Goal: Task Accomplishment & Management: Complete application form

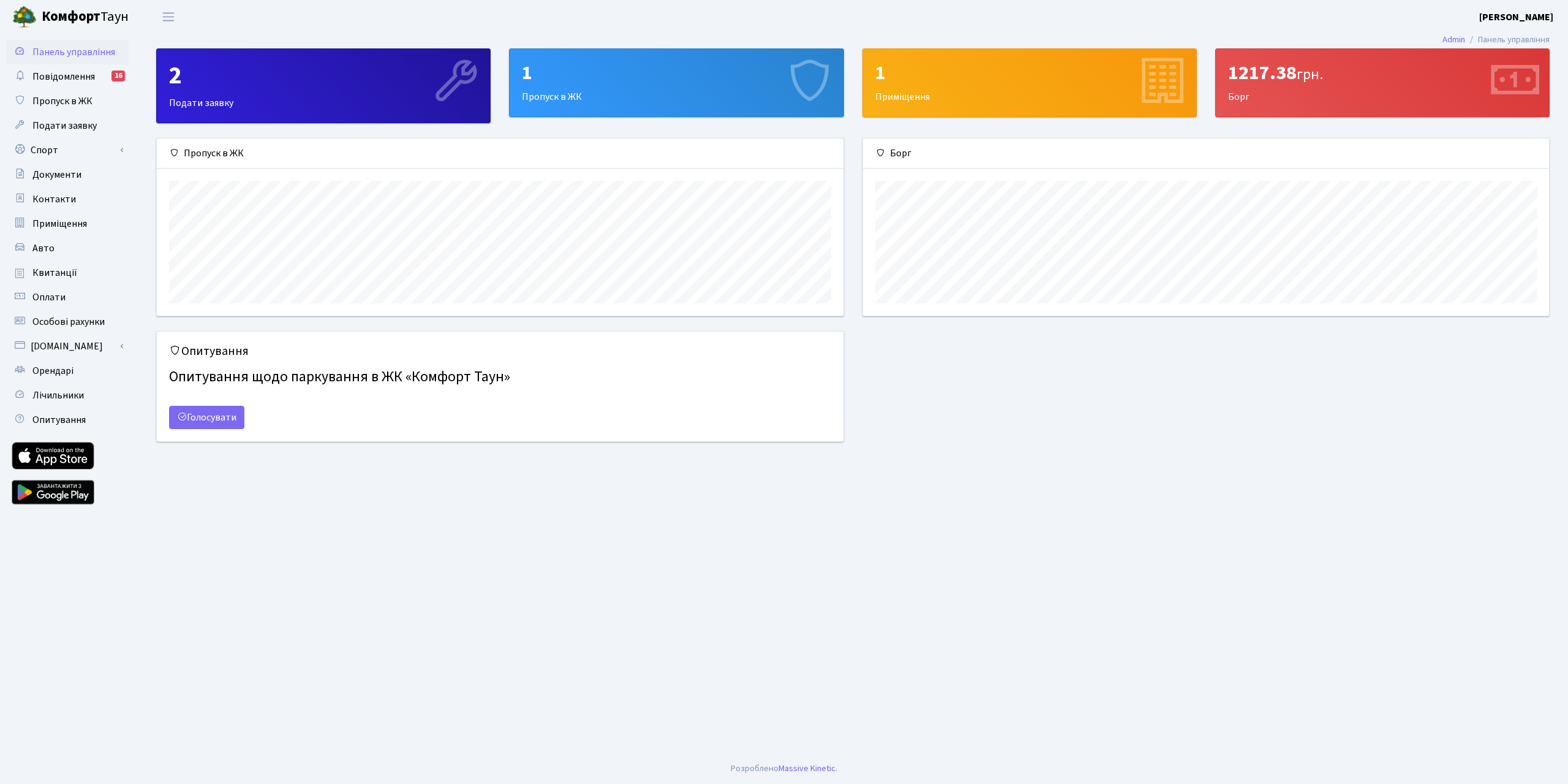
scroll to position [177, 686]
click at [48, 247] on span "Авто" at bounding box center [43, 248] width 22 height 13
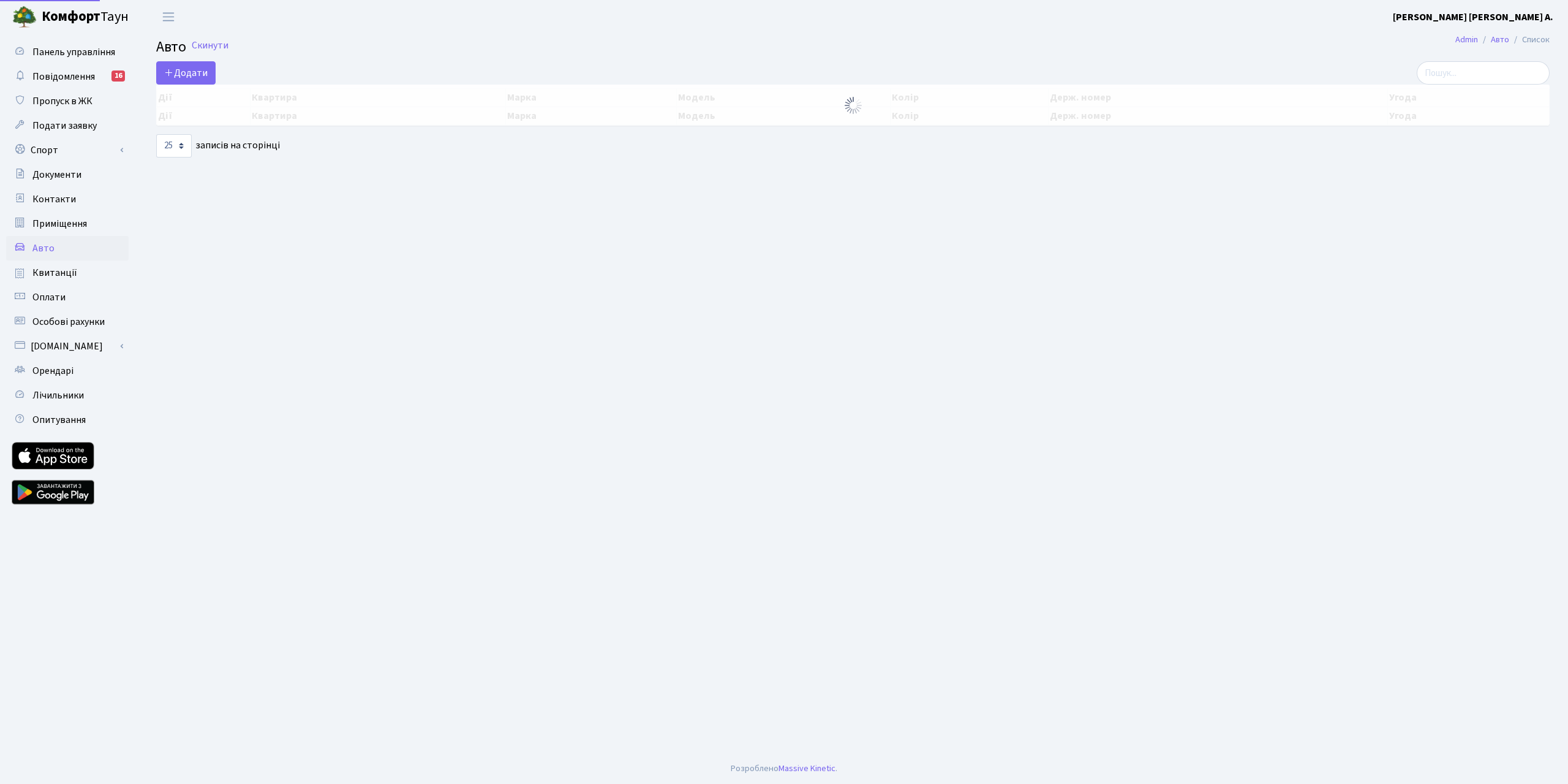
select select "25"
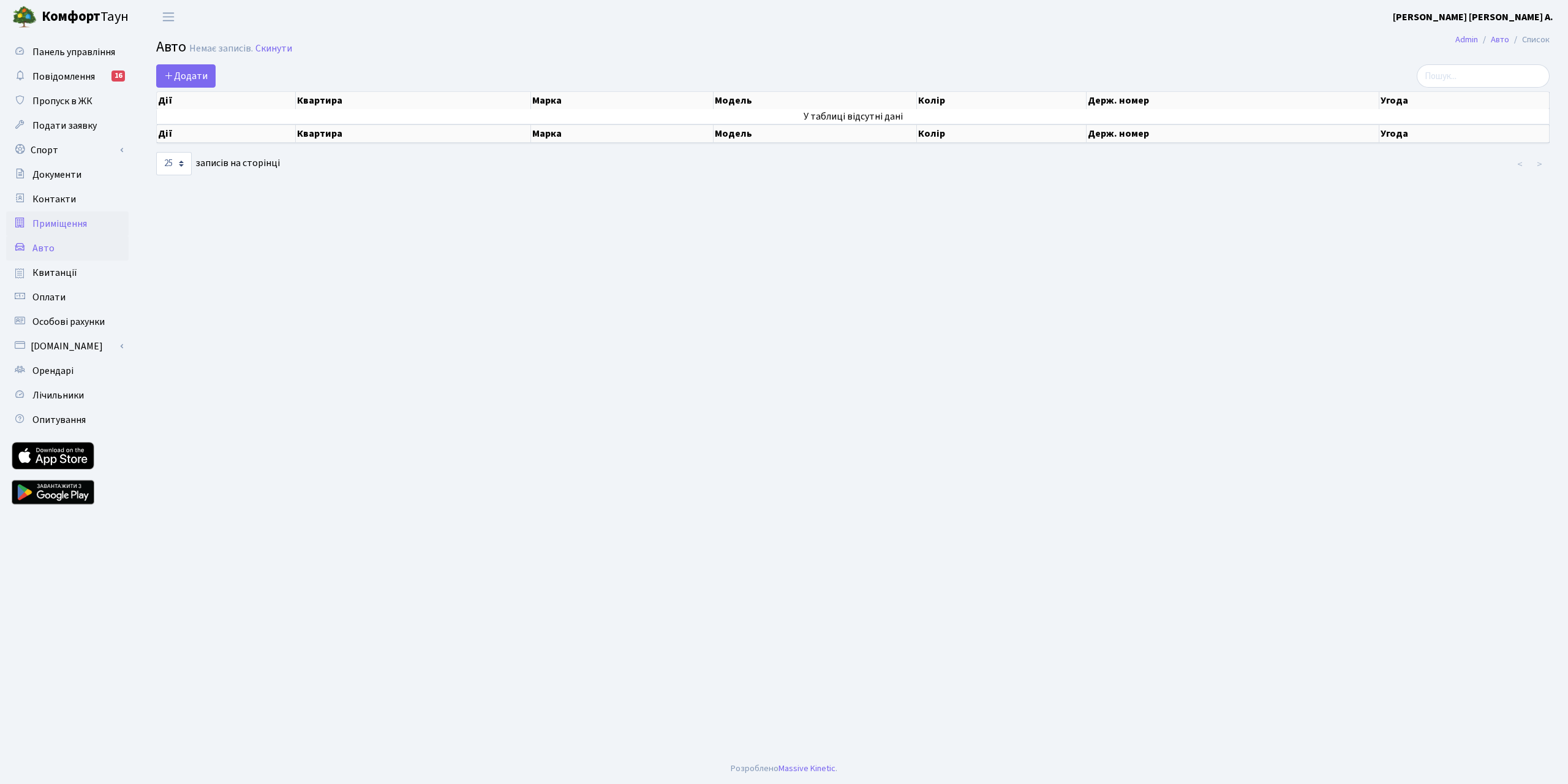
click at [45, 223] on span "Приміщення" at bounding box center [60, 223] width 55 height 13
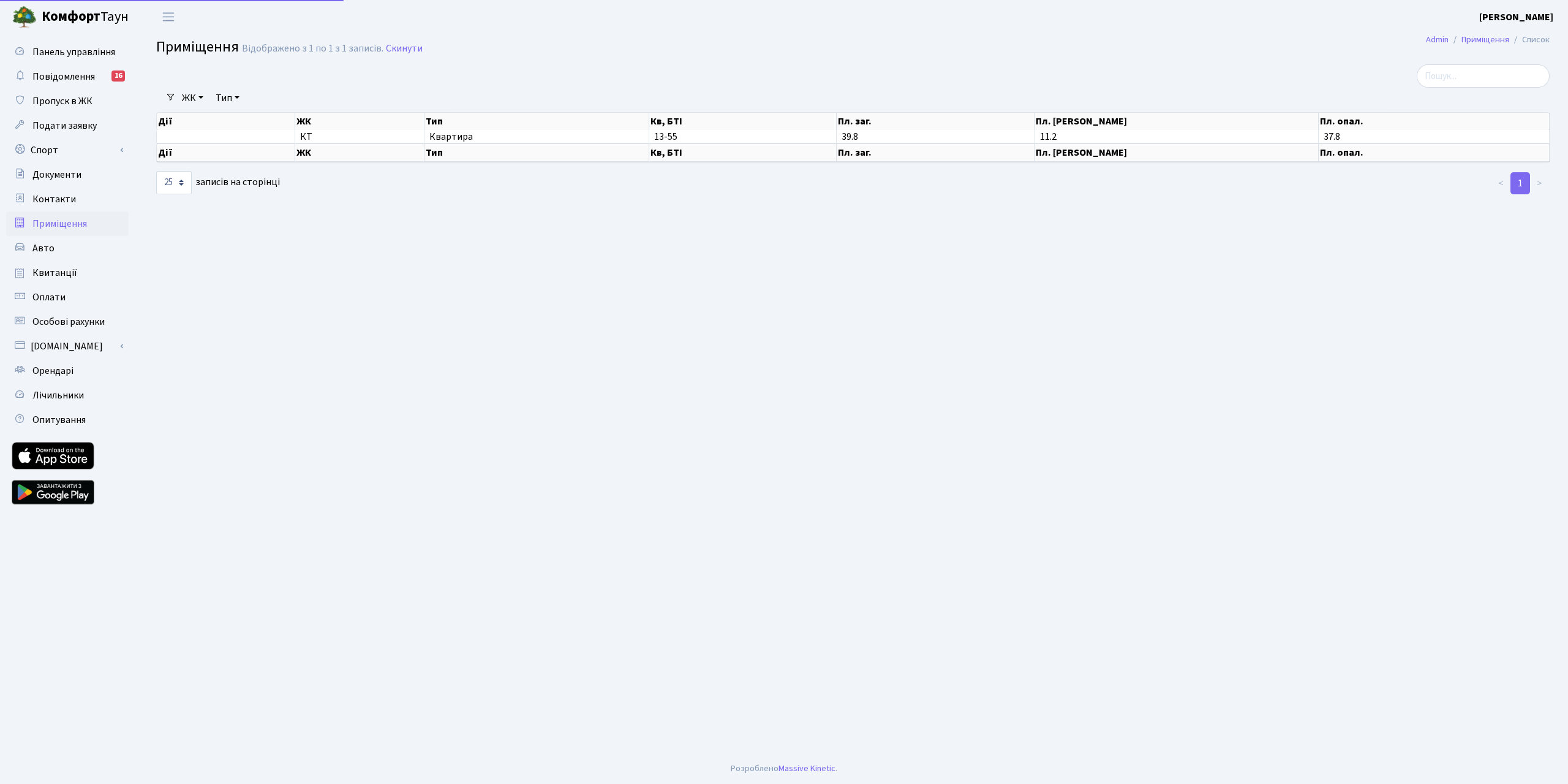
select select "25"
click at [42, 372] on span "Орендарі" at bounding box center [52, 370] width 41 height 13
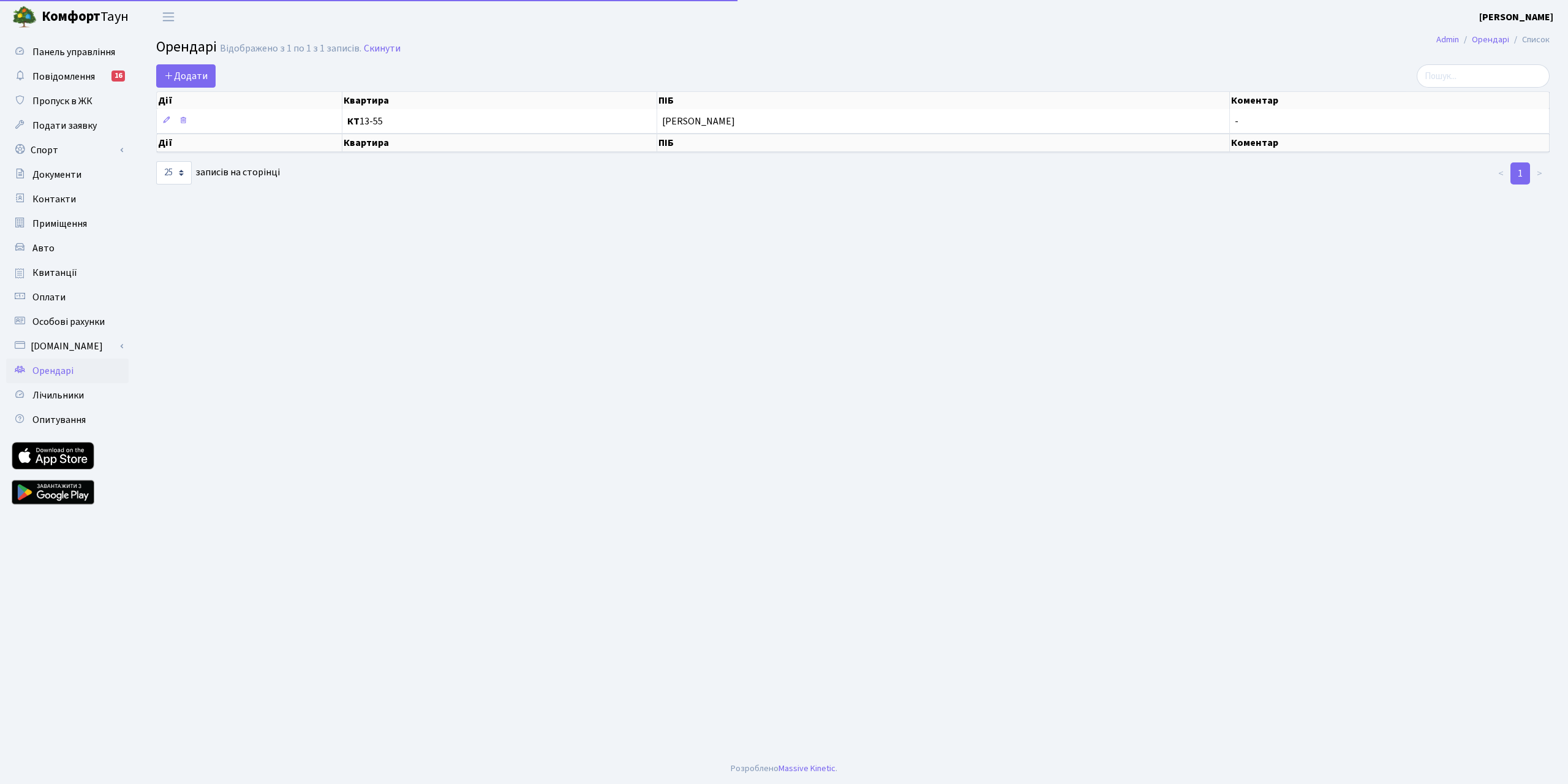
select select "25"
click at [41, 251] on span "Авто" at bounding box center [43, 248] width 22 height 13
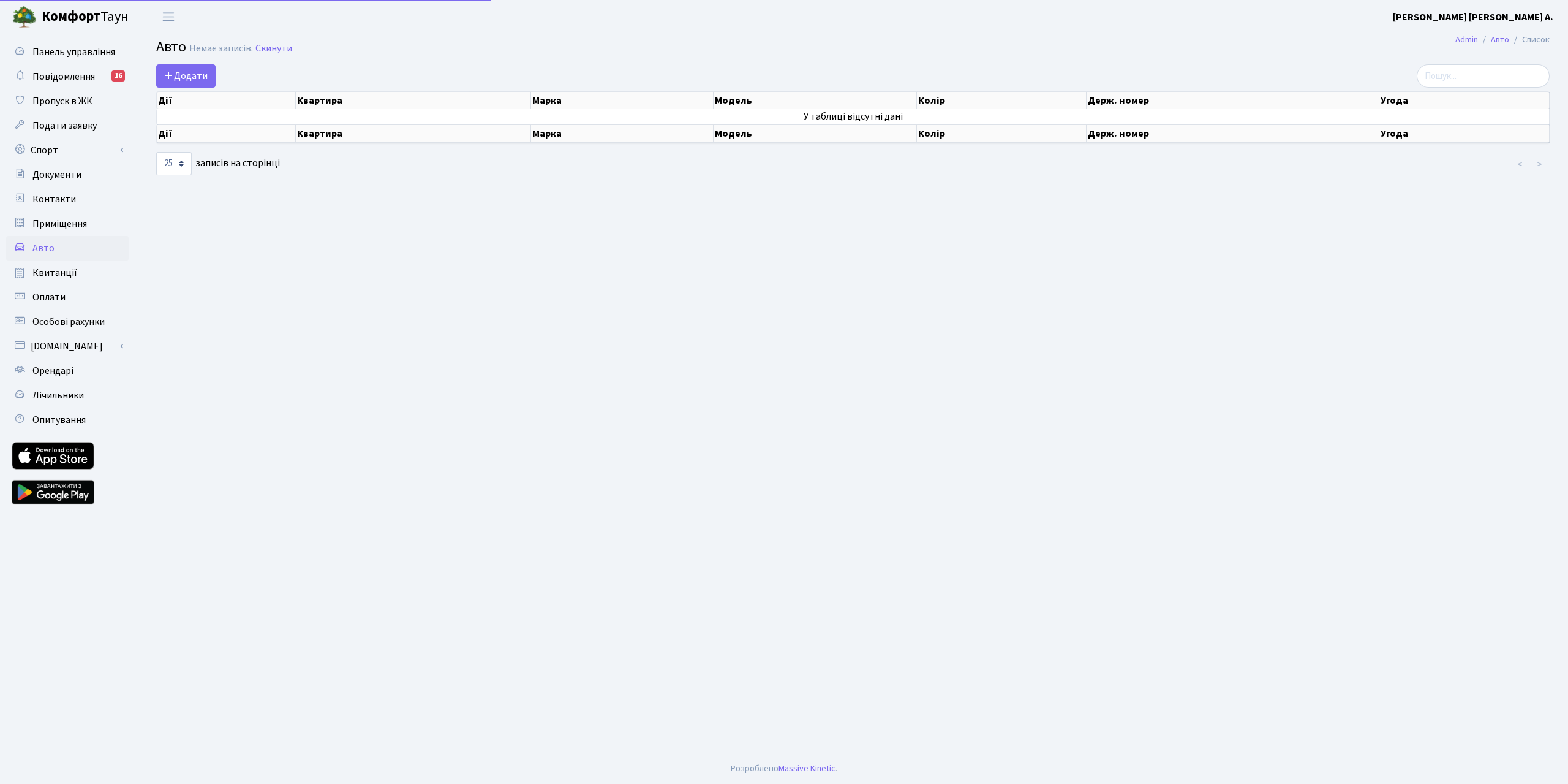
select select "25"
click at [170, 70] on icon at bounding box center [169, 75] width 9 height 9
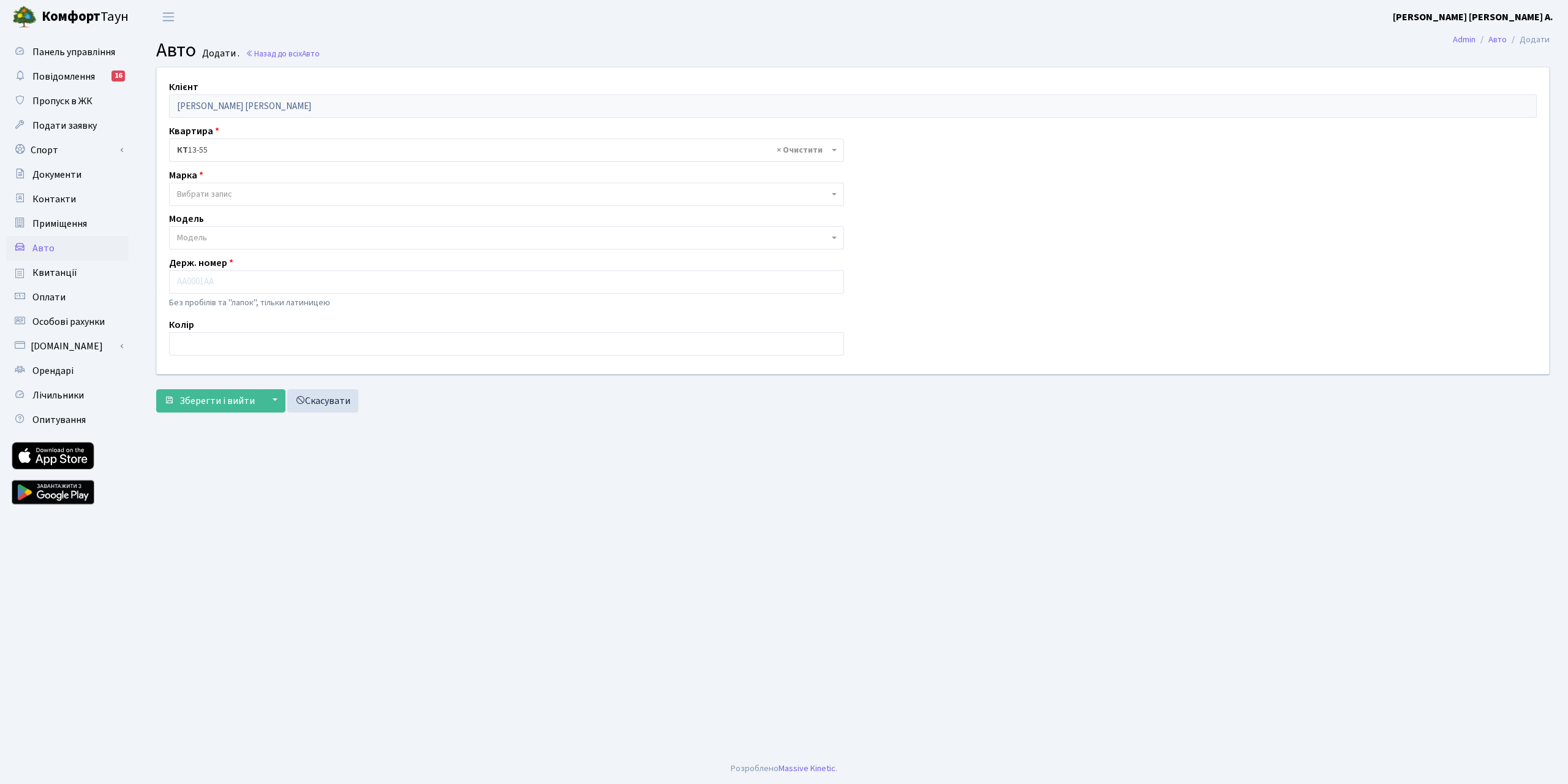
click at [200, 195] on span "Вибрати запис" at bounding box center [205, 194] width 55 height 12
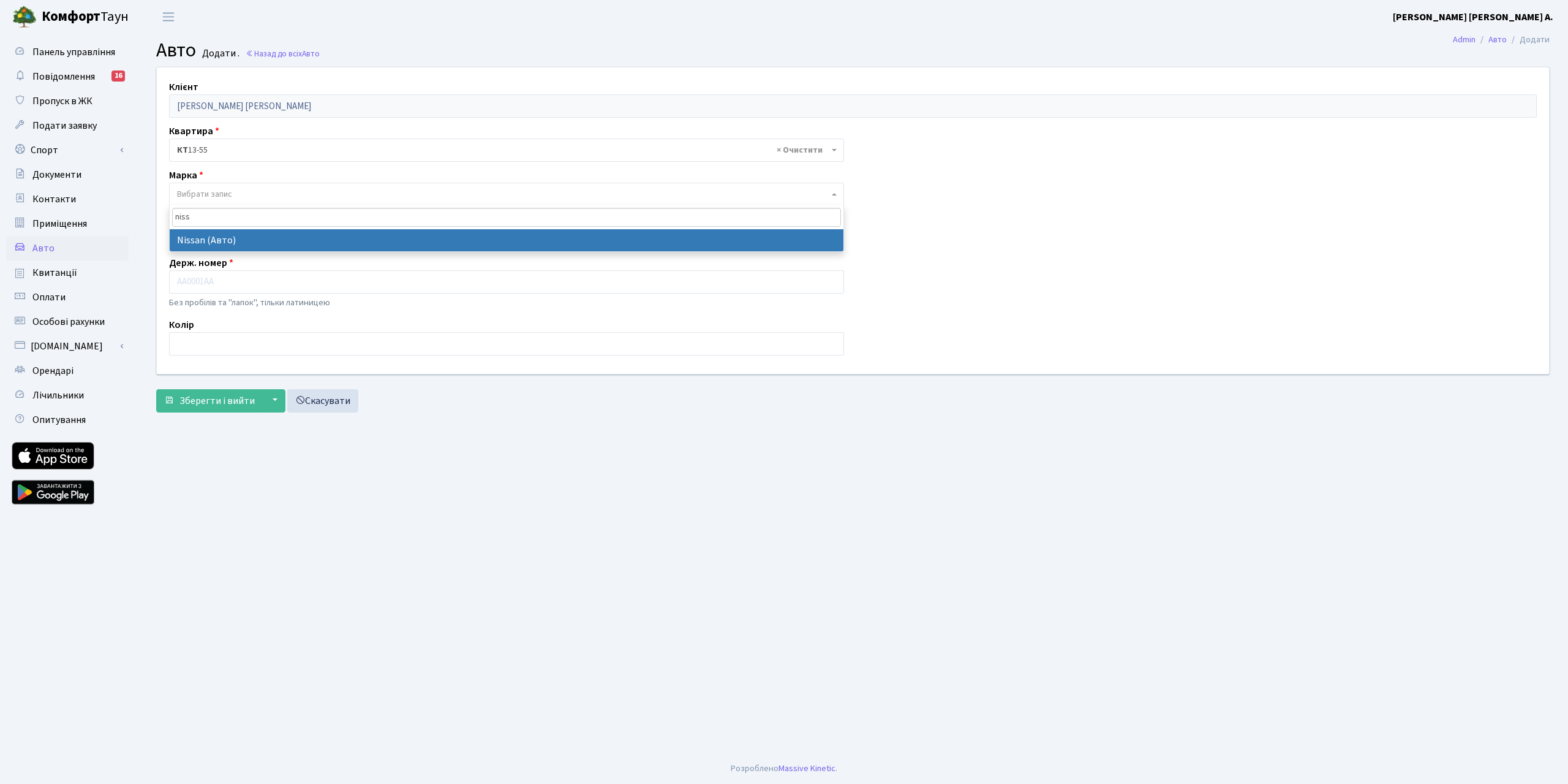
type input "niss"
select select "96"
select select
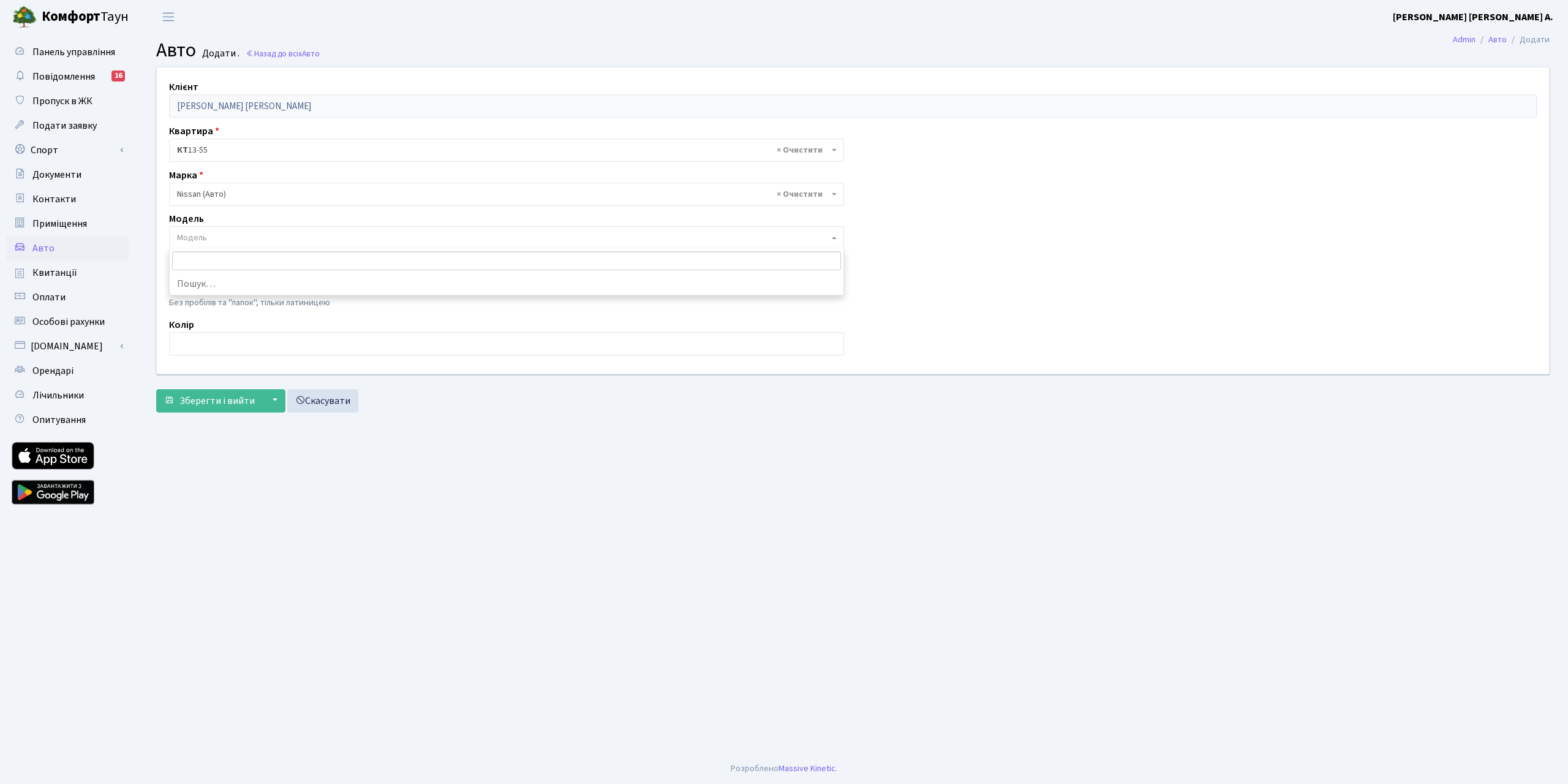
click at [197, 238] on span "Модель" at bounding box center [192, 238] width 30 height 12
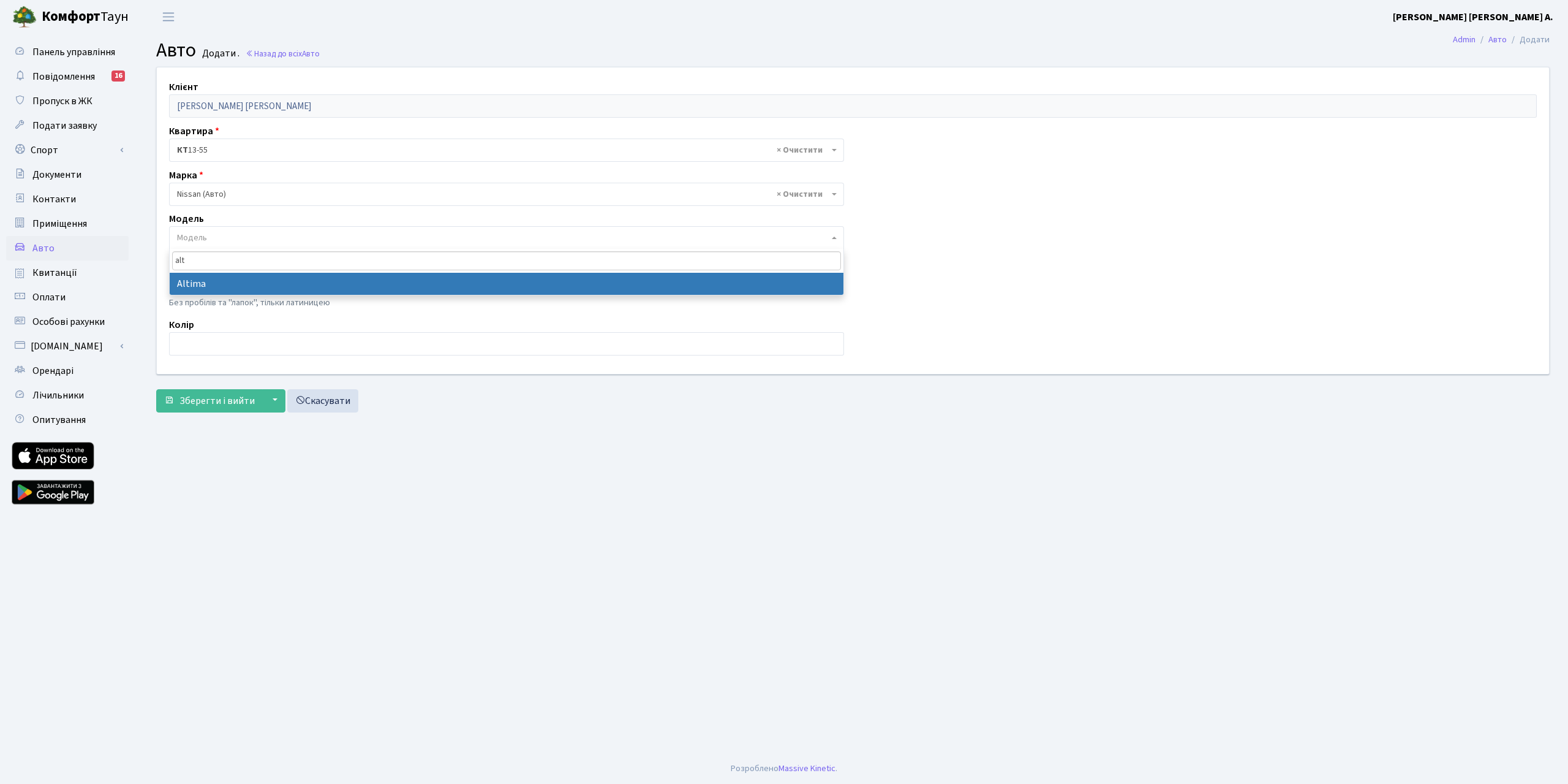
type input "alt"
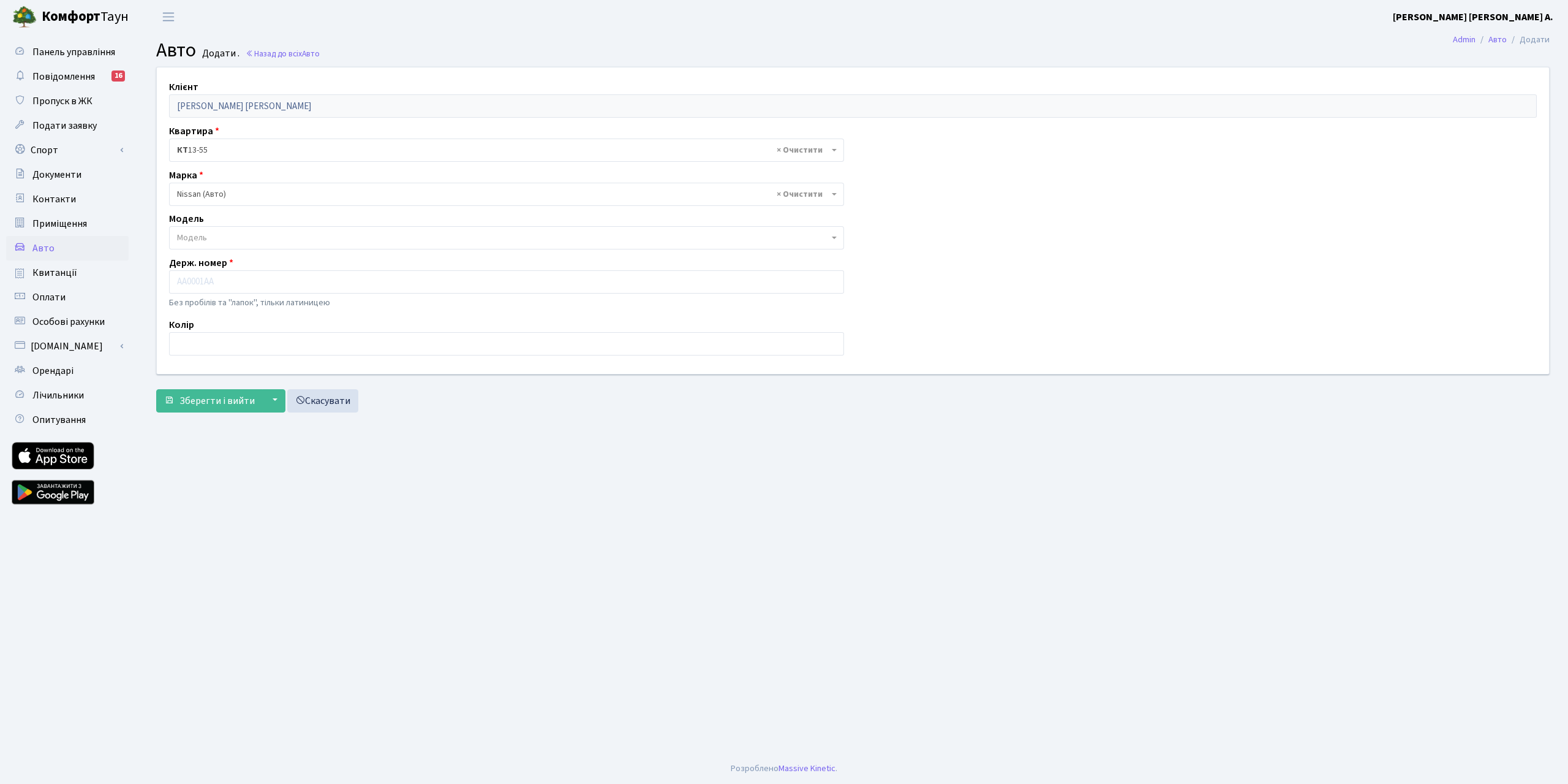
click at [265, 297] on p "Без пробілів та "лапок", тільки латиницею" at bounding box center [507, 303] width 675 height 13
click at [233, 239] on span "Модель" at bounding box center [503, 238] width 651 height 12
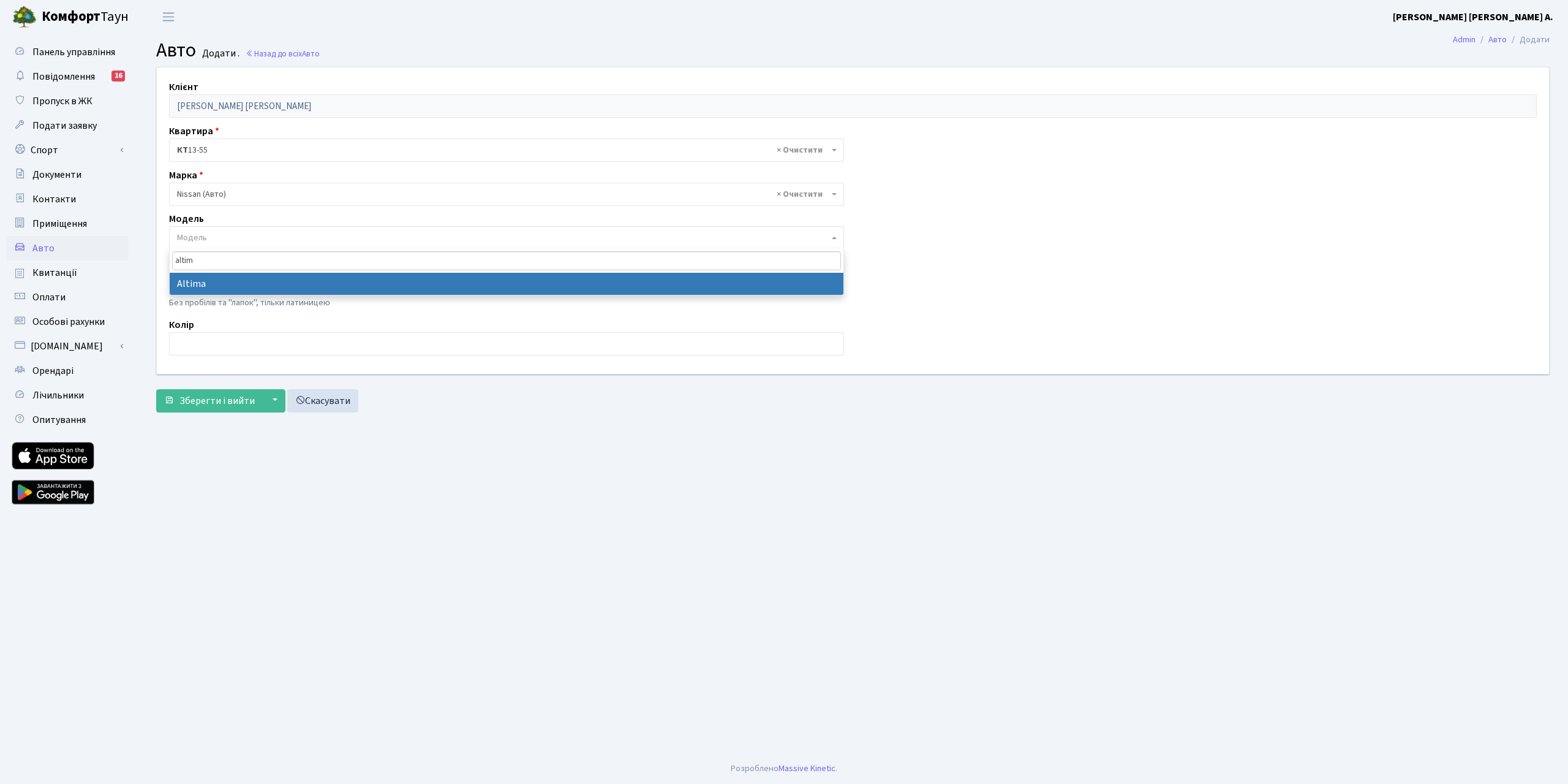
type input "altim"
select select "1666"
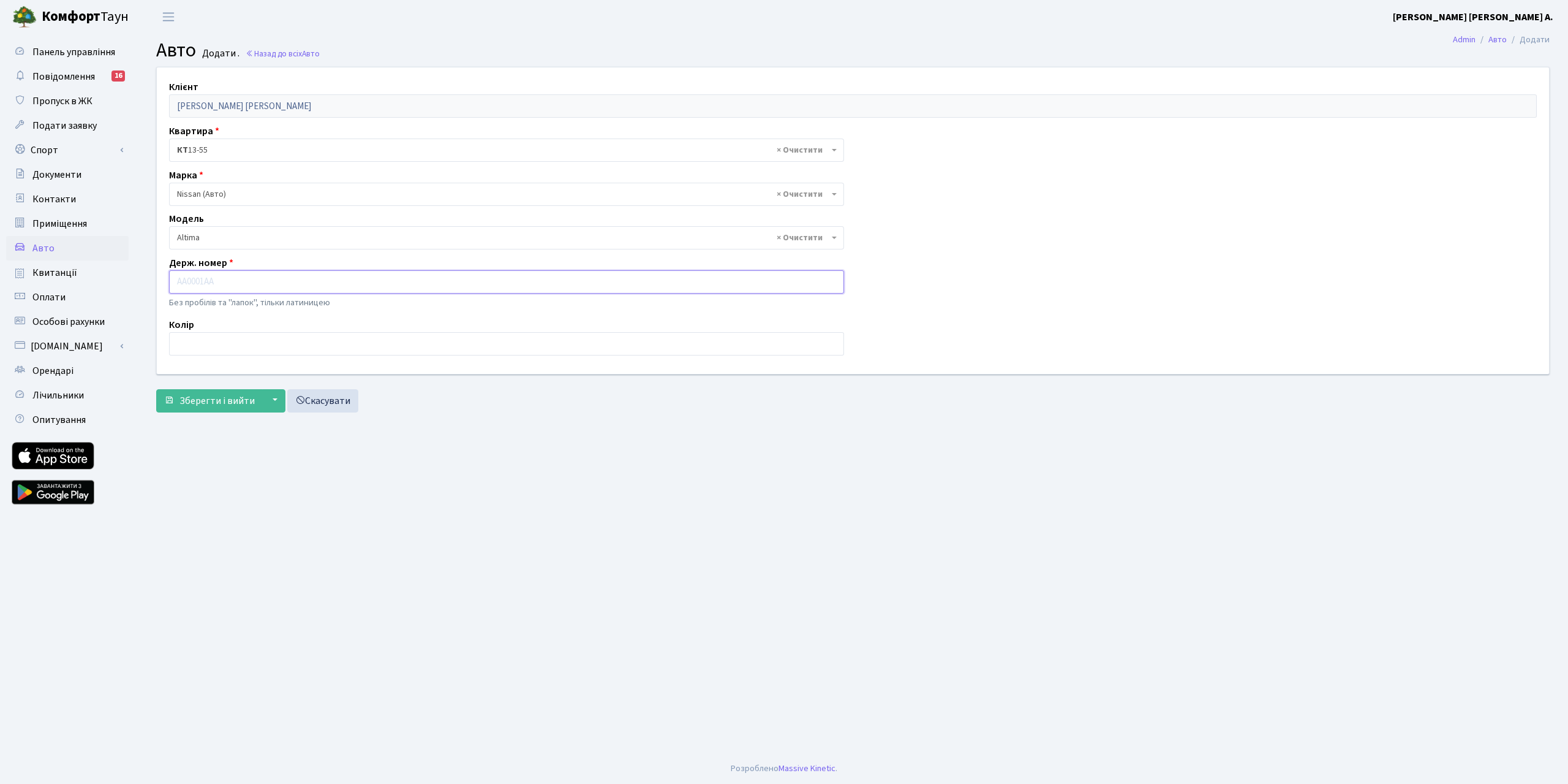
click at [207, 287] on input "text" at bounding box center [507, 281] width 675 height 24
type input "KA8331HH"
click at [232, 348] on input "text" at bounding box center [507, 344] width 675 height 24
type input "сірий"
click at [207, 399] on span "Зберегти і вийти" at bounding box center [218, 401] width 76 height 13
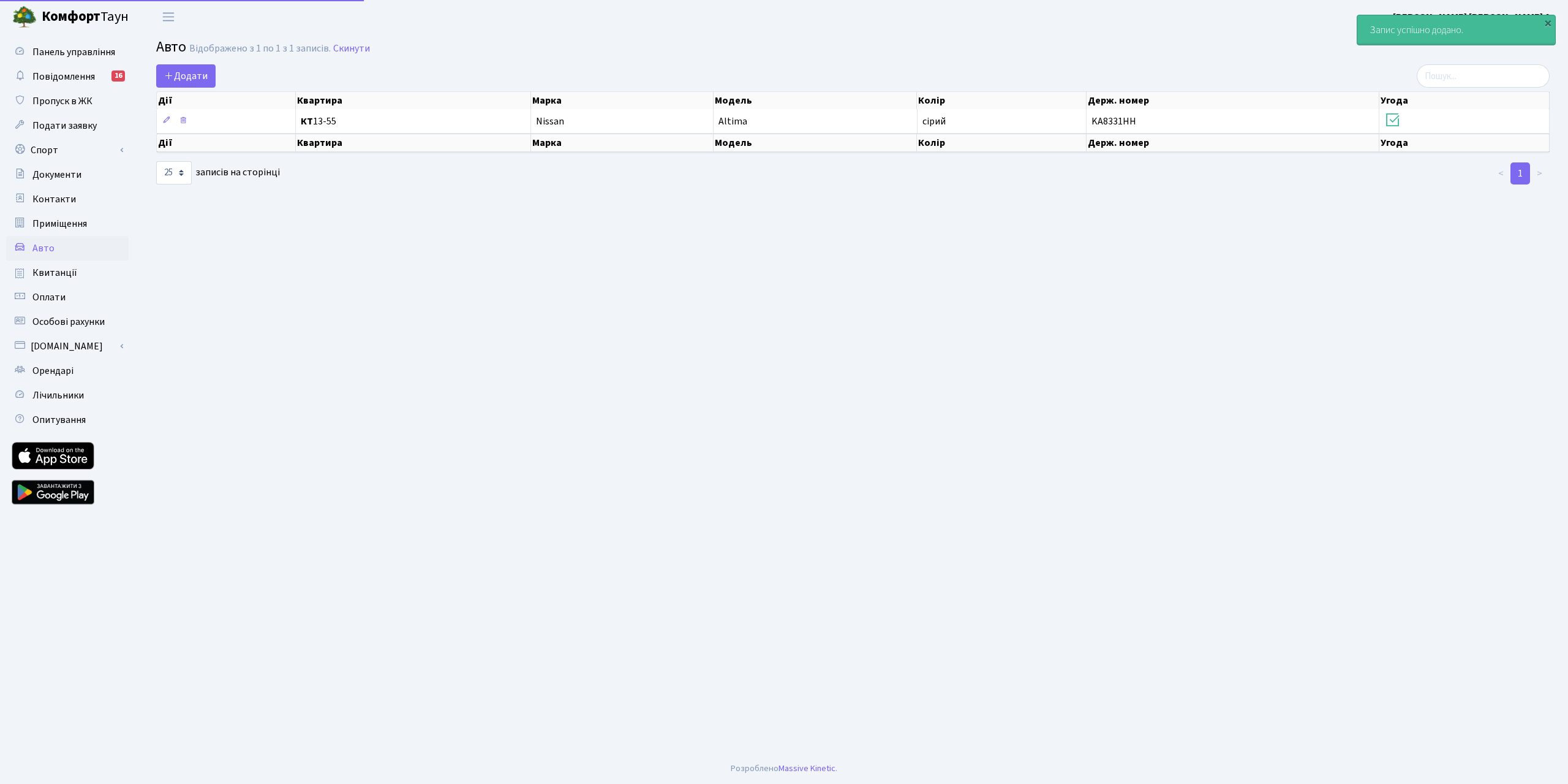
select select "25"
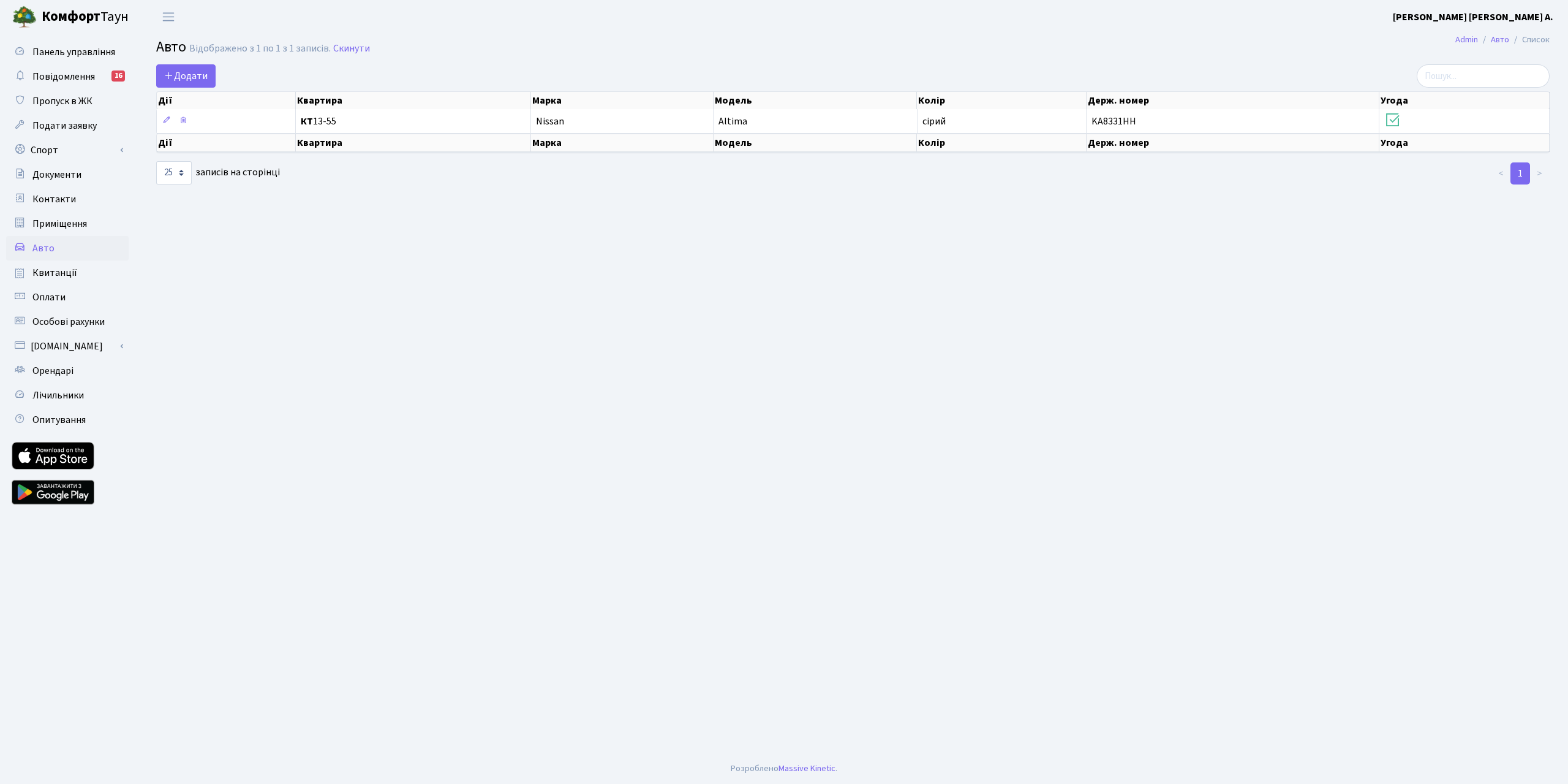
click at [38, 247] on span "Авто" at bounding box center [43, 248] width 22 height 13
select select "25"
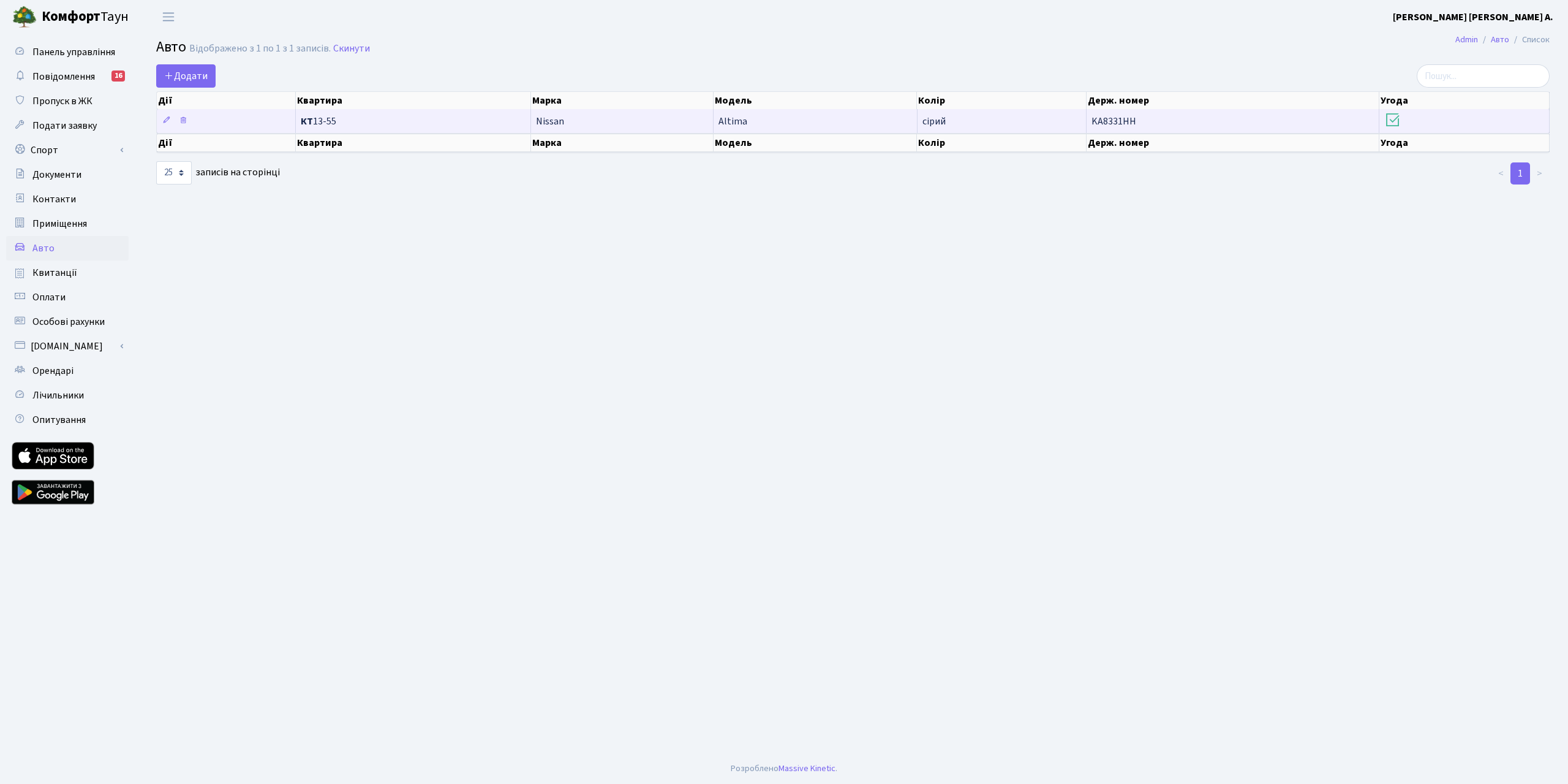
click at [326, 130] on td "КТ 13-55" at bounding box center [414, 120] width 235 height 24
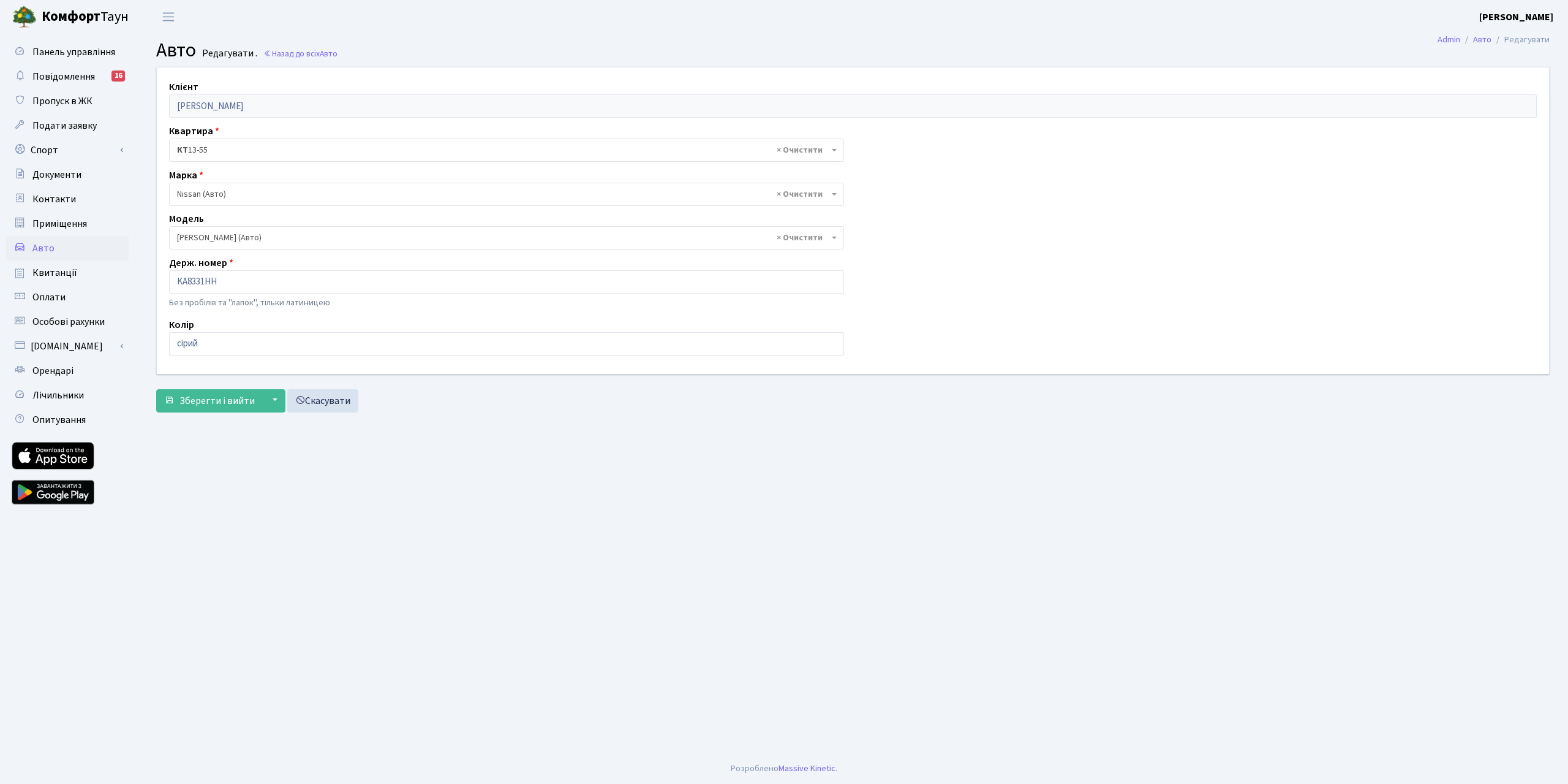
select select "1666"
click at [48, 249] on span "Авто" at bounding box center [43, 248] width 22 height 13
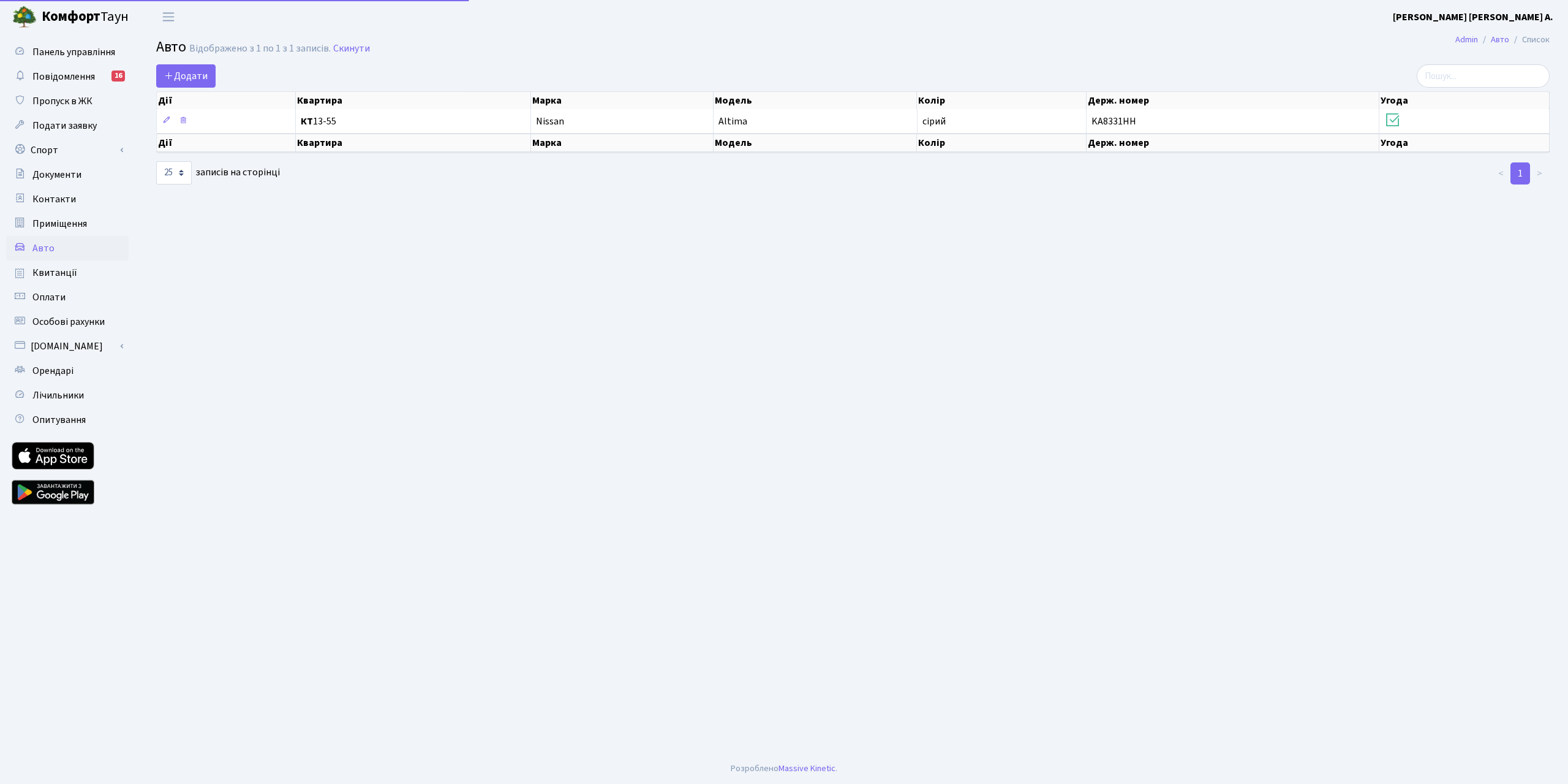
select select "25"
